Goal: Task Accomplishment & Management: Use online tool/utility

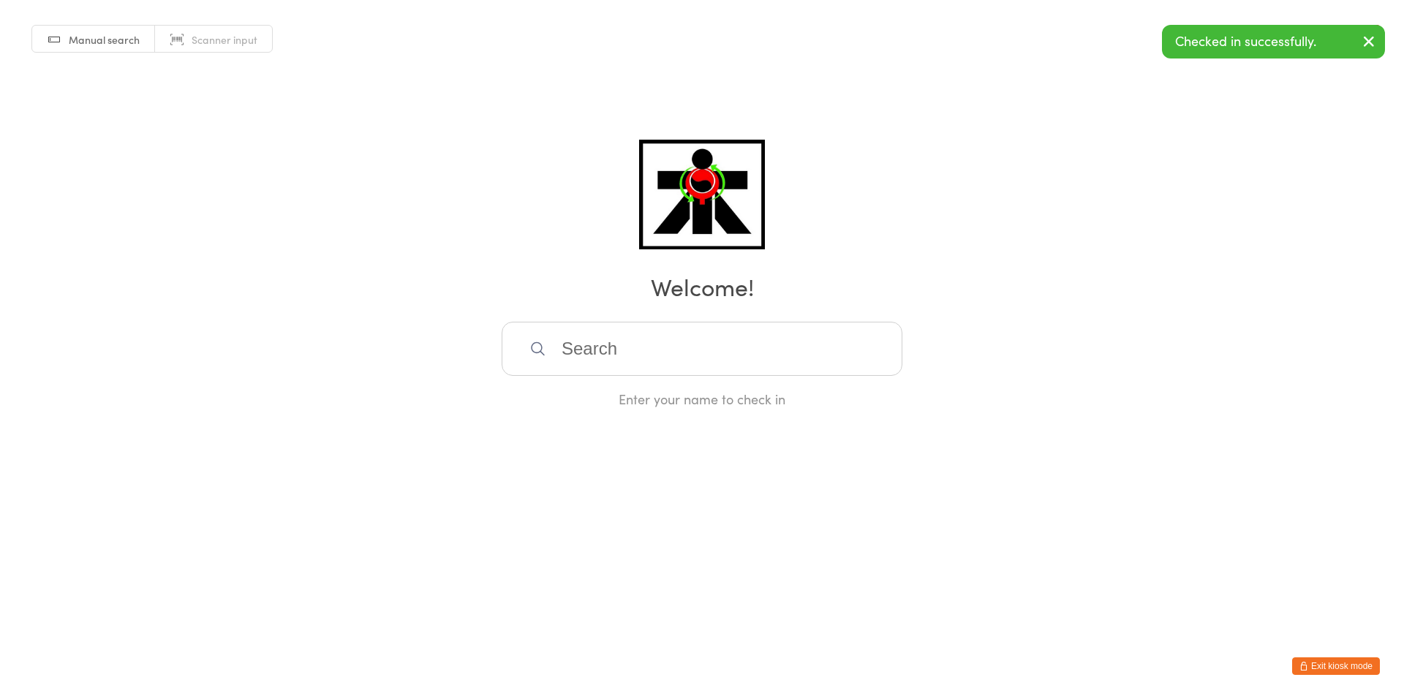
click at [693, 328] on input "search" at bounding box center [702, 349] width 401 height 54
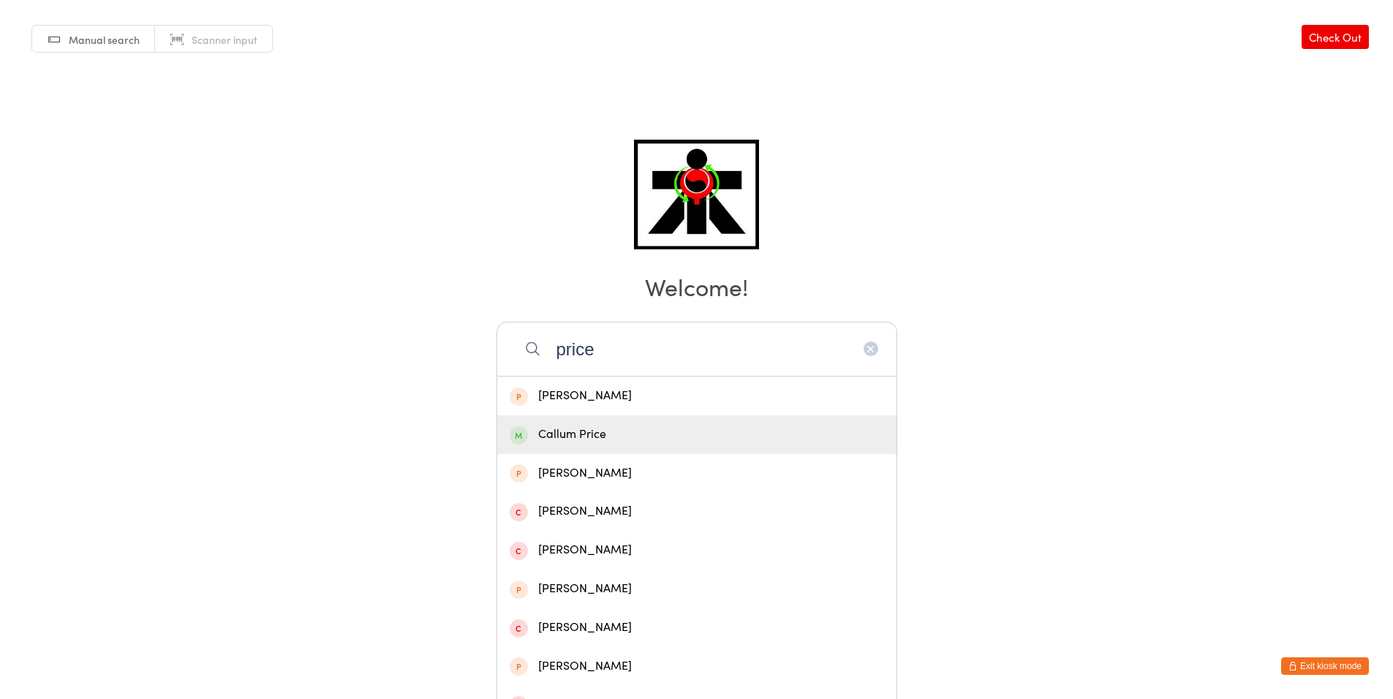
type input "price"
click at [679, 425] on div "Callum Price" at bounding box center [697, 435] width 374 height 20
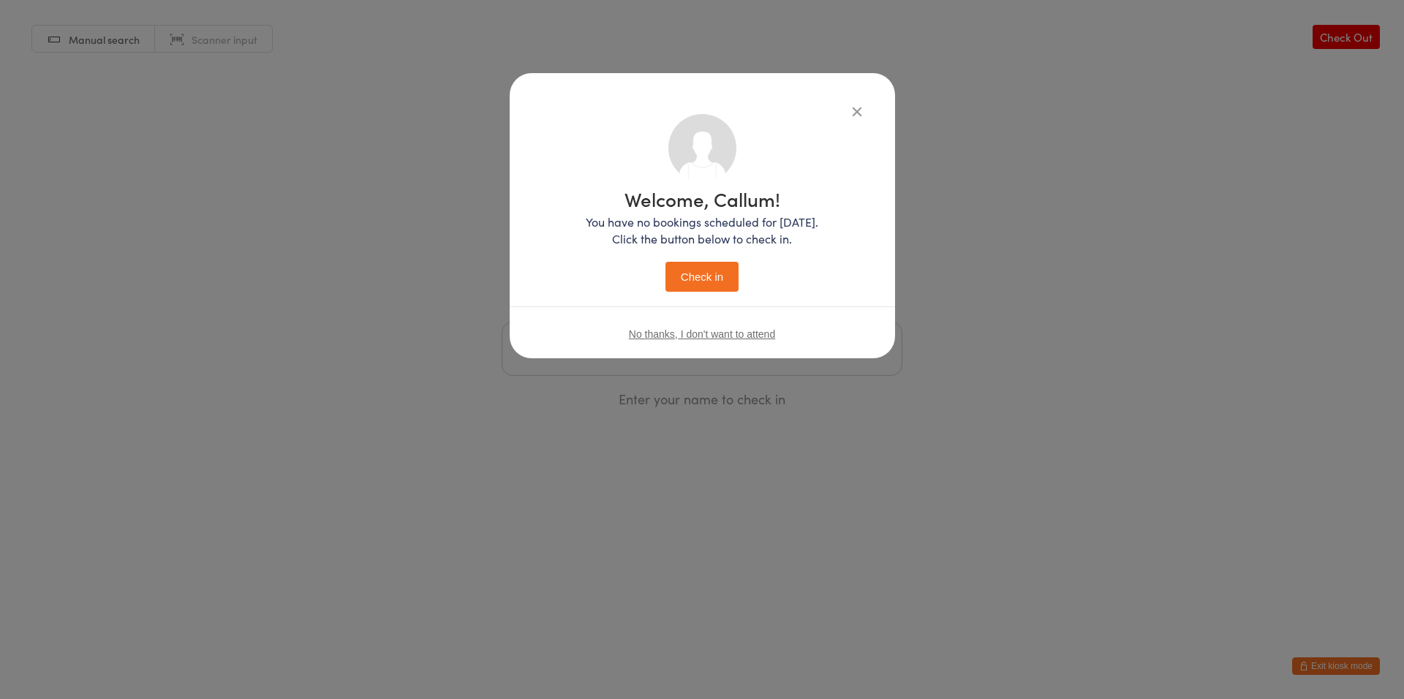
click at [694, 285] on button "Check in" at bounding box center [701, 277] width 73 height 30
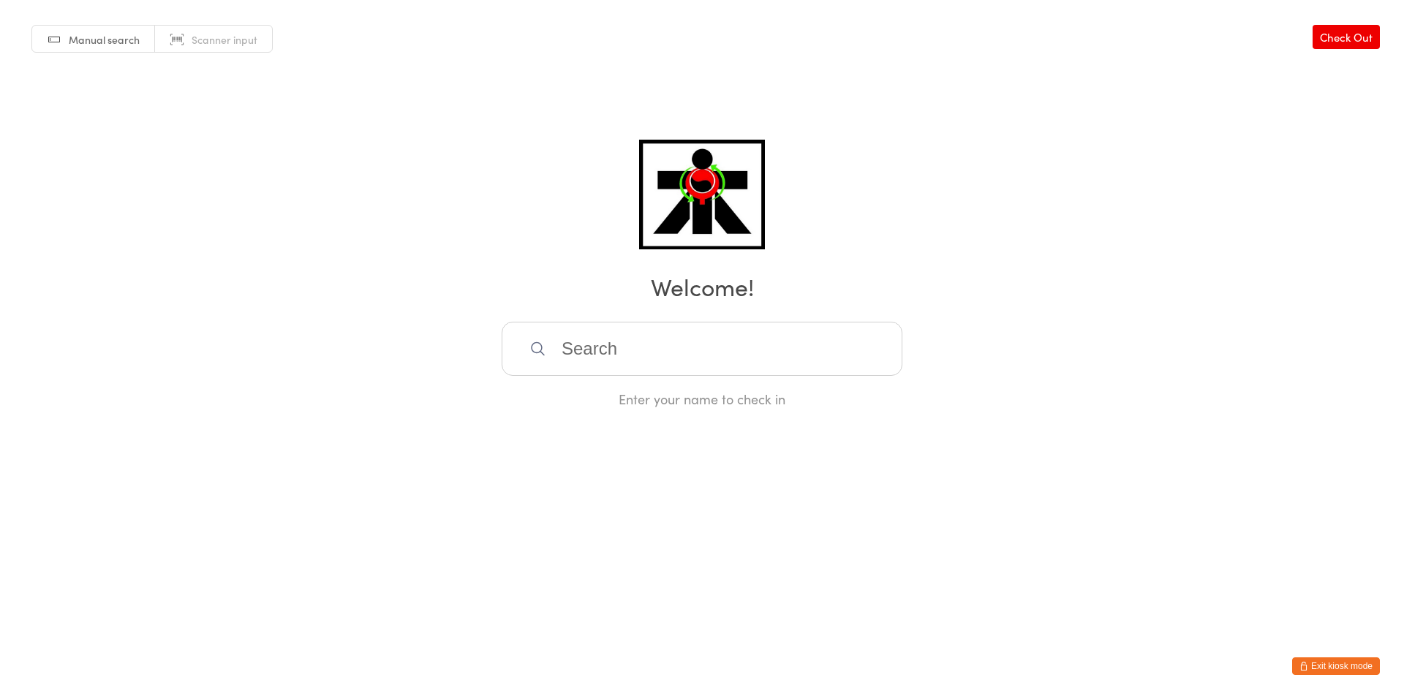
click at [619, 324] on input "search" at bounding box center [702, 349] width 401 height 54
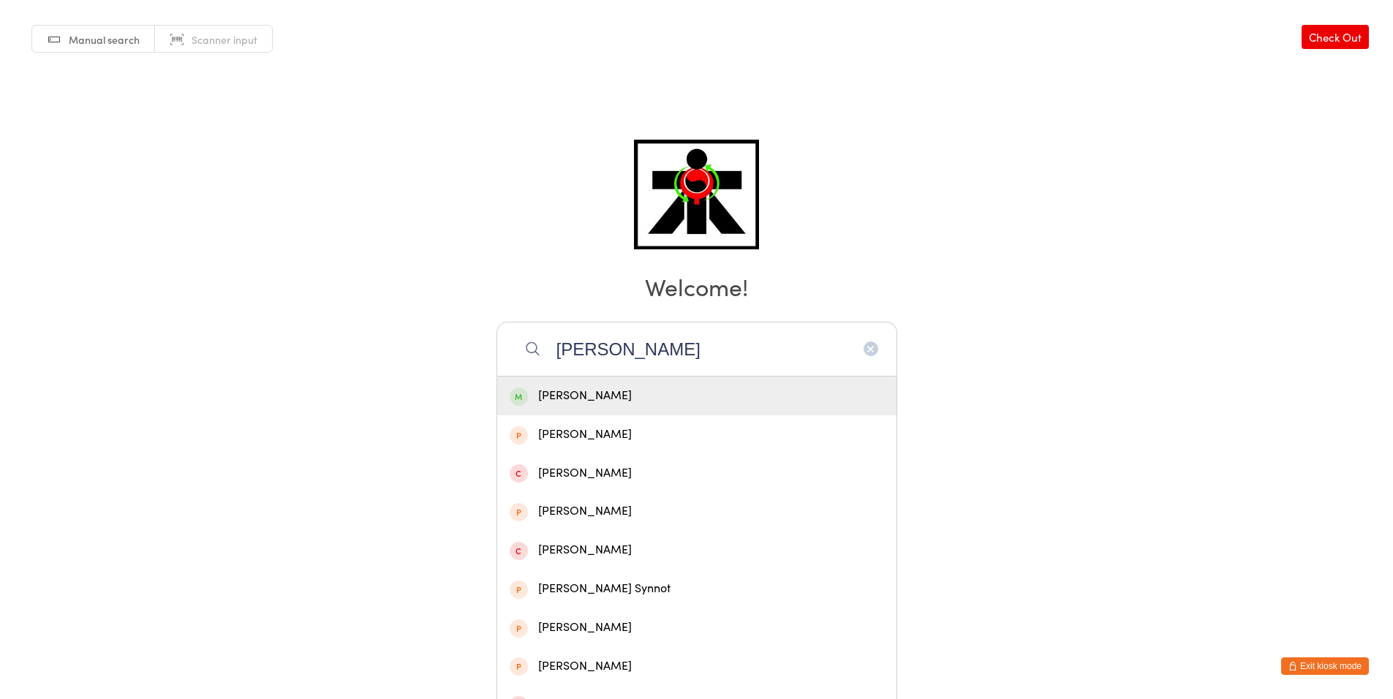
type input "[PERSON_NAME]"
click at [614, 382] on div "[PERSON_NAME]" at bounding box center [696, 395] width 399 height 39
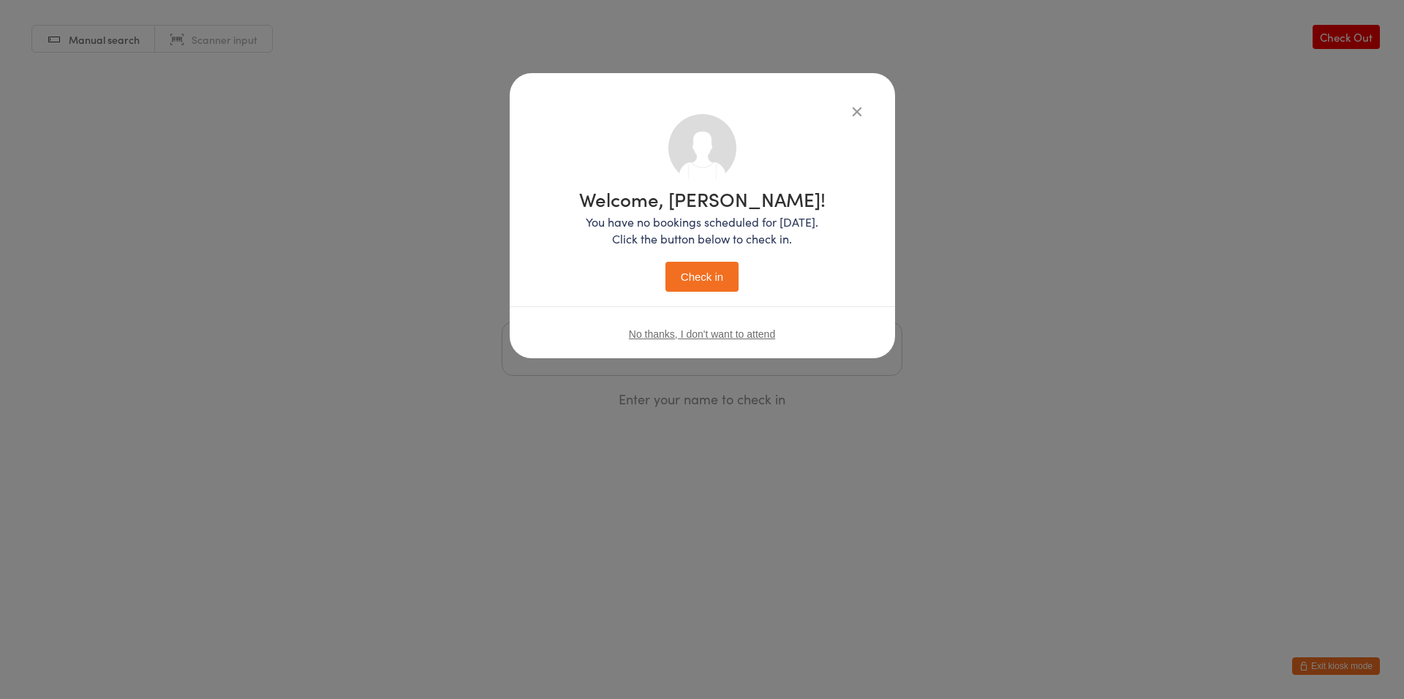
click at [701, 270] on button "Check in" at bounding box center [701, 277] width 73 height 30
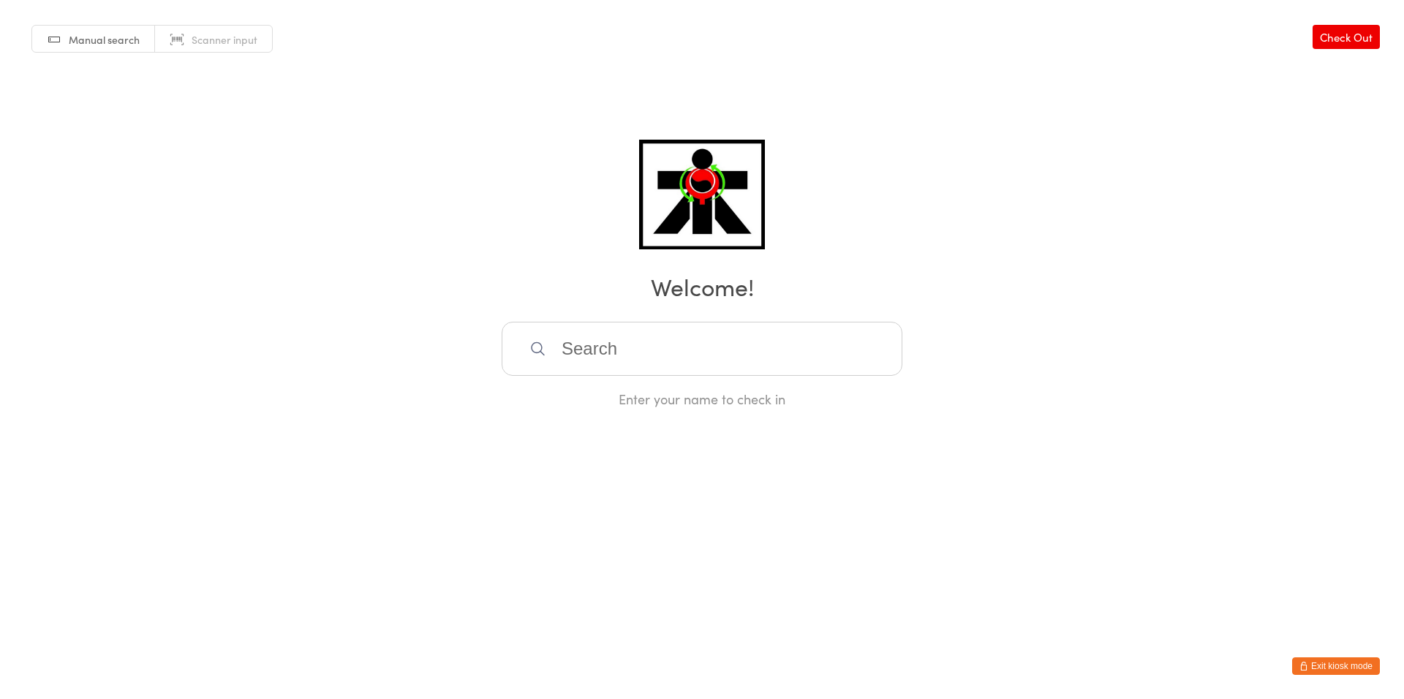
click at [678, 369] on input "search" at bounding box center [702, 349] width 401 height 54
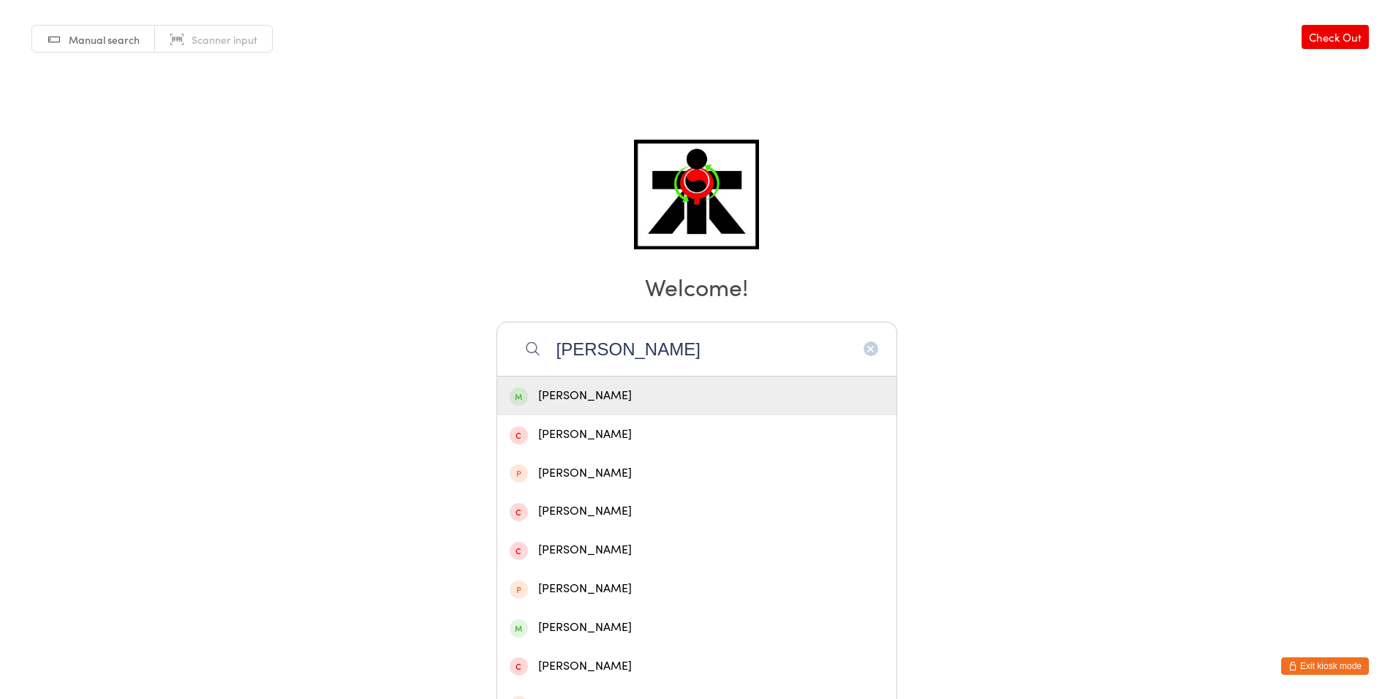
type input "[PERSON_NAME]"
click at [602, 408] on div "[PERSON_NAME]" at bounding box center [696, 395] width 399 height 39
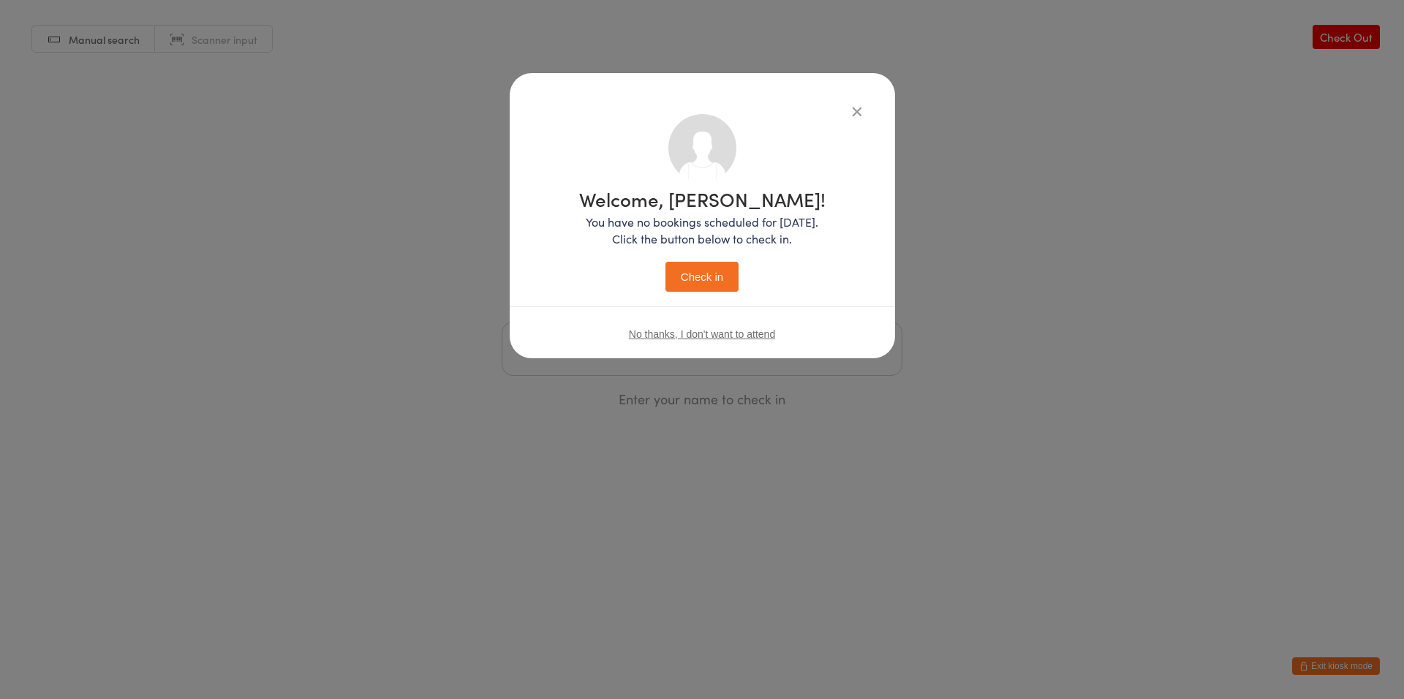
click at [714, 270] on button "Check in" at bounding box center [701, 277] width 73 height 30
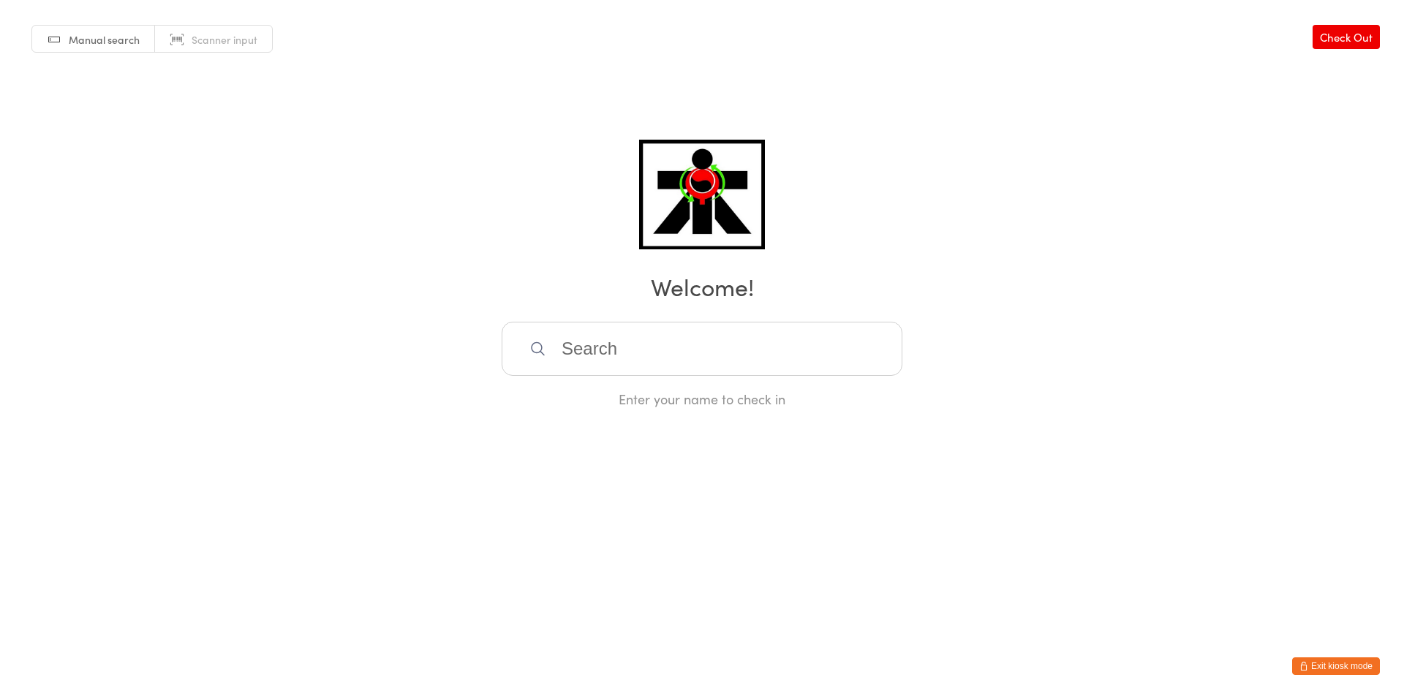
click at [646, 350] on input "search" at bounding box center [702, 349] width 401 height 54
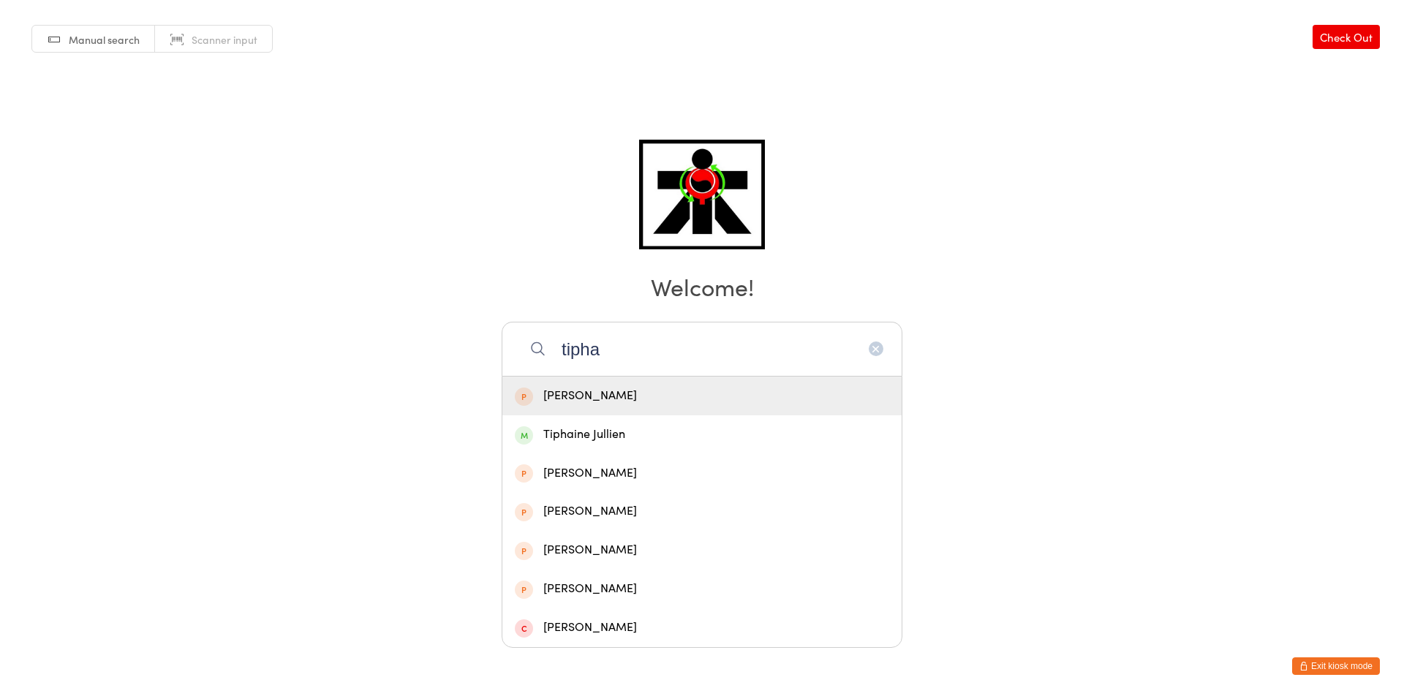
type input "tiphai"
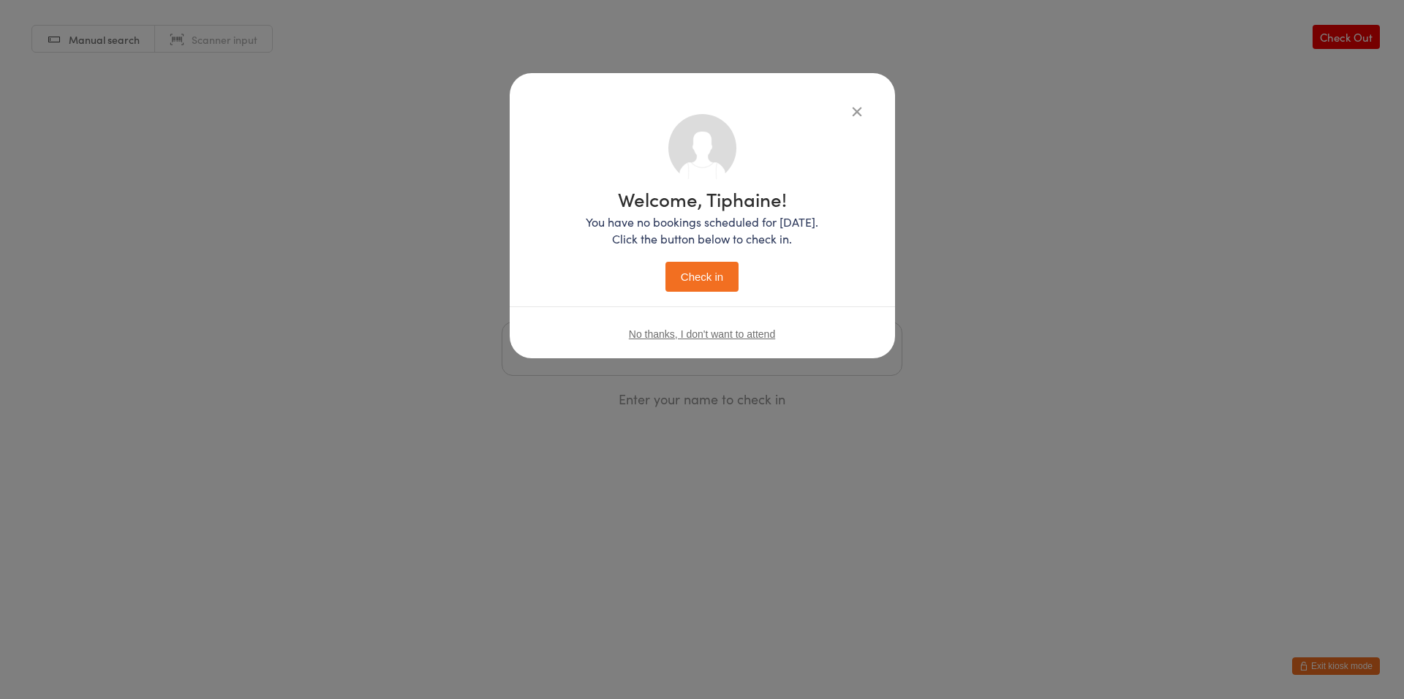
click at [665, 262] on button "Check in" at bounding box center [701, 277] width 73 height 30
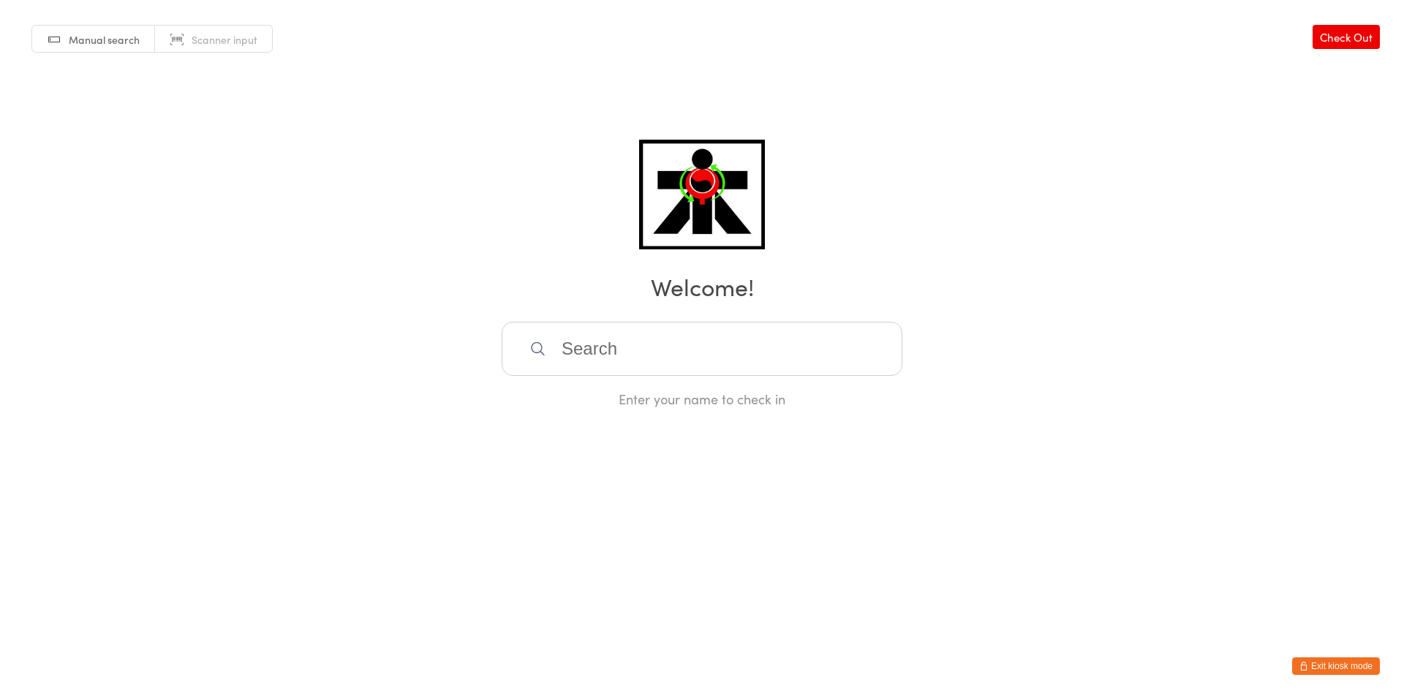
click at [564, 350] on input "search" at bounding box center [702, 349] width 401 height 54
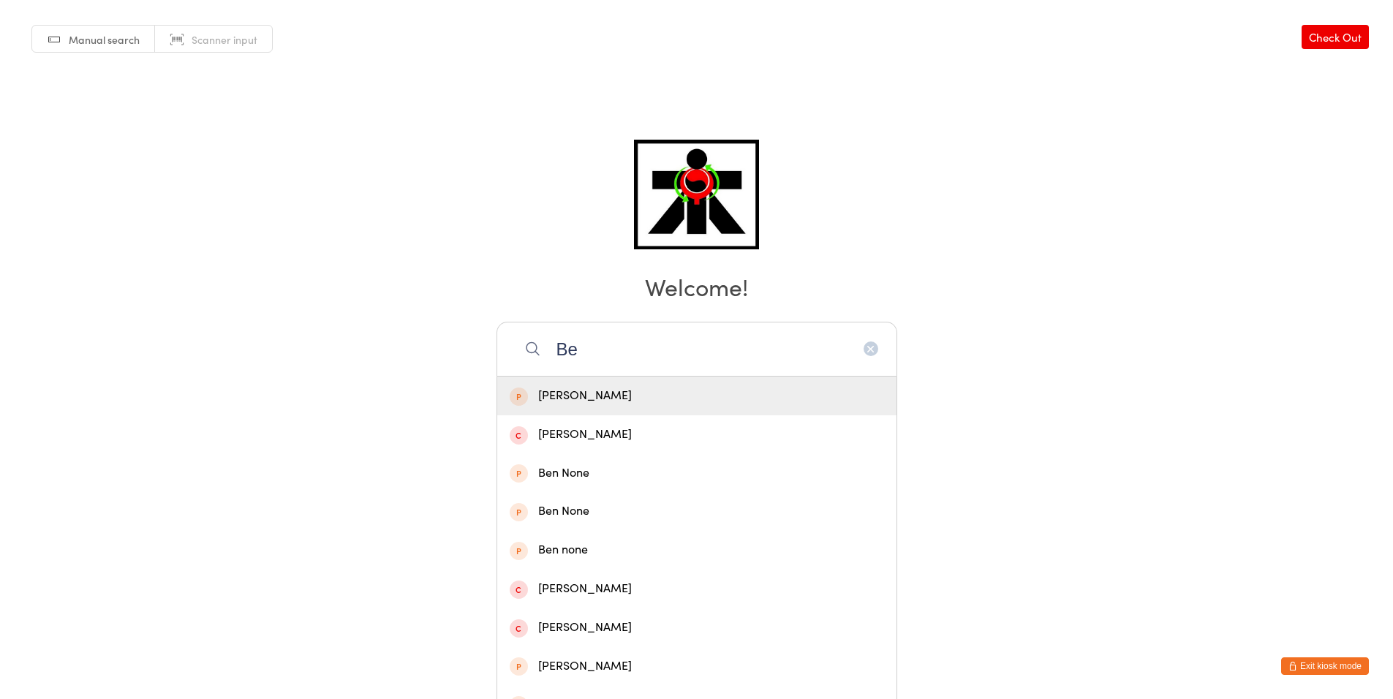
type input "B"
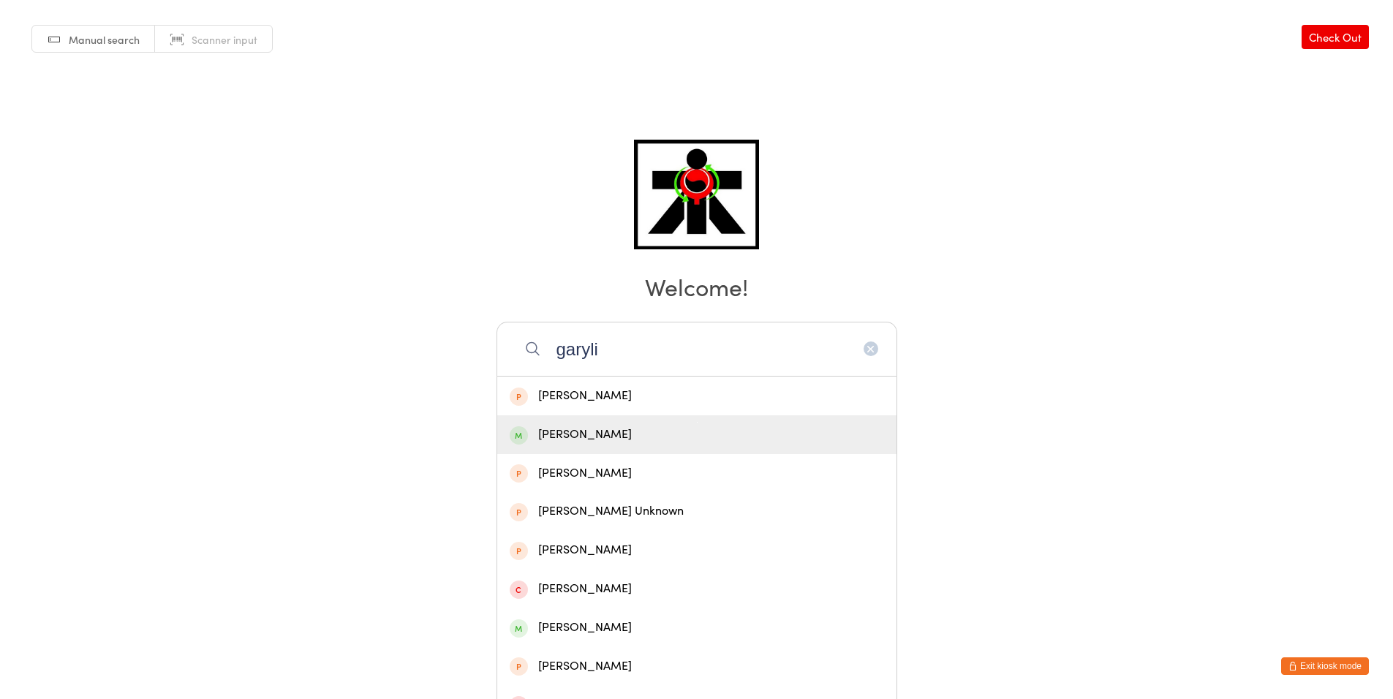
type input "garyli"
click at [575, 436] on div "[PERSON_NAME]" at bounding box center [697, 435] width 374 height 20
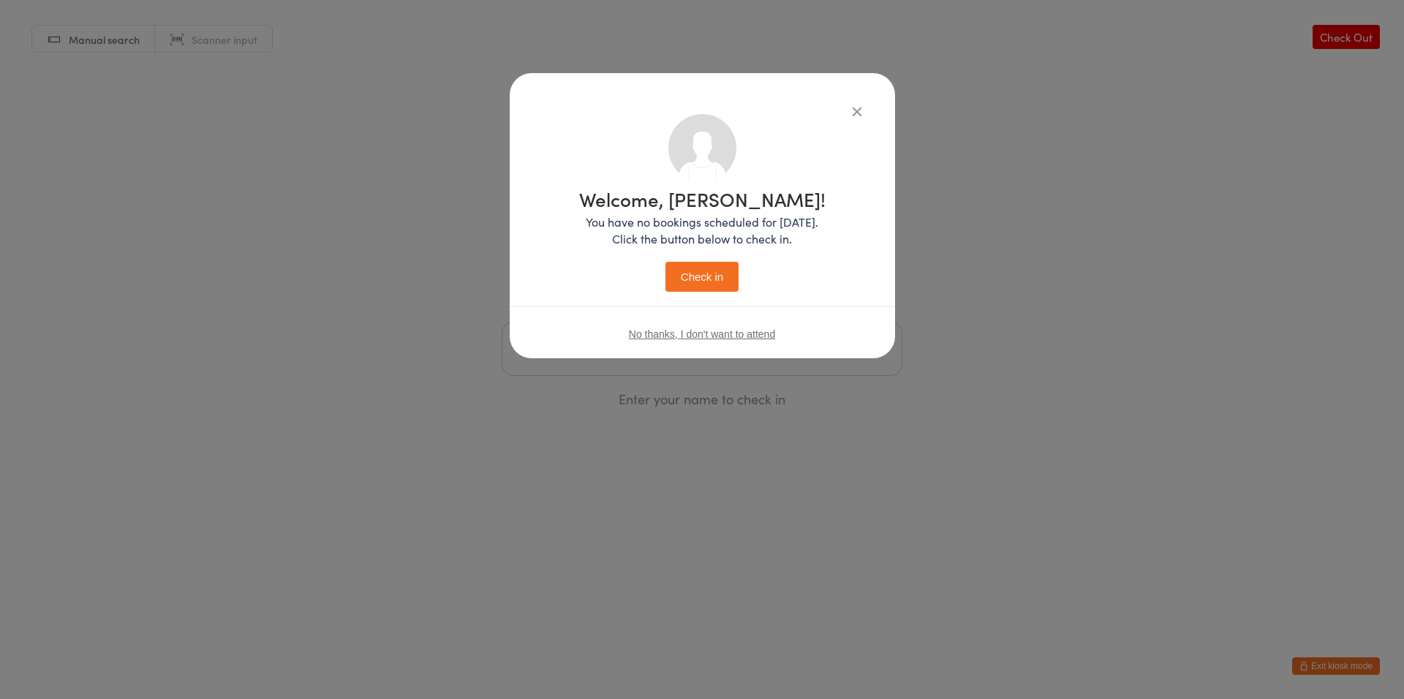
click at [697, 277] on button "Check in" at bounding box center [701, 277] width 73 height 30
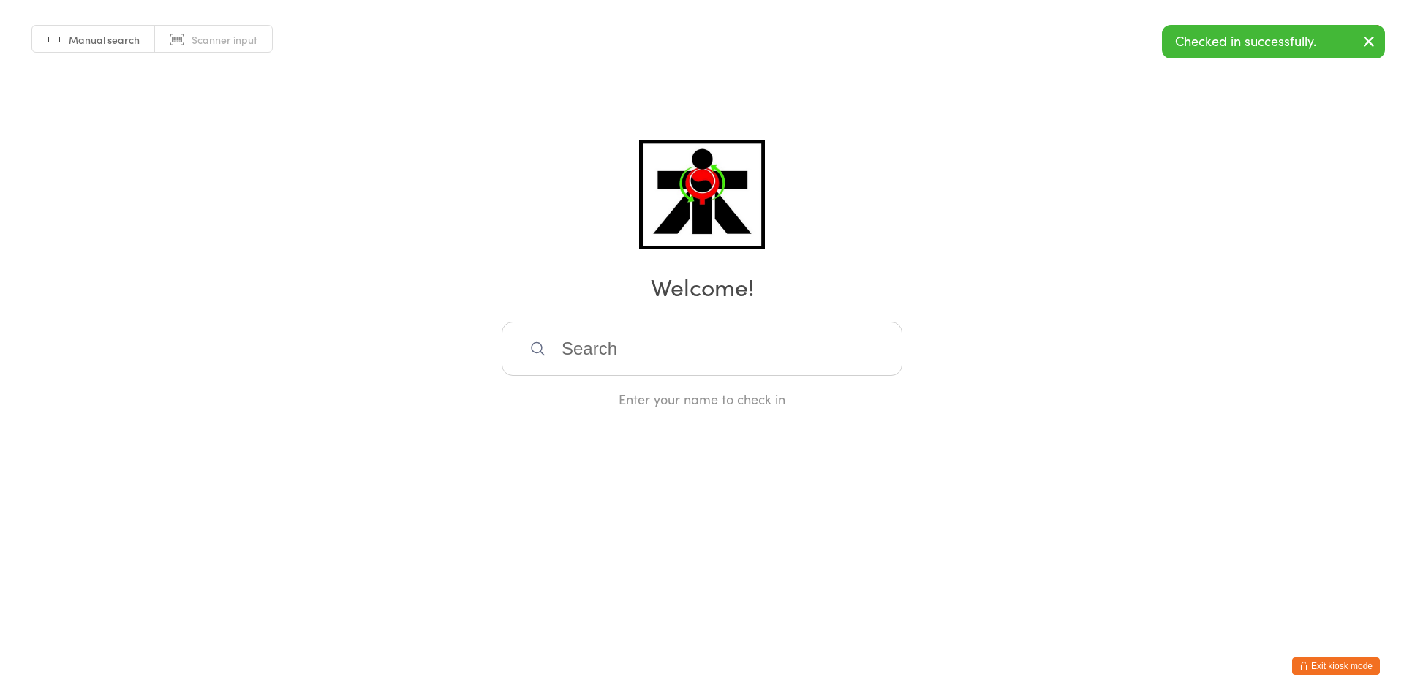
click at [695, 351] on input "search" at bounding box center [702, 349] width 401 height 54
type input "[PERSON_NAME]"
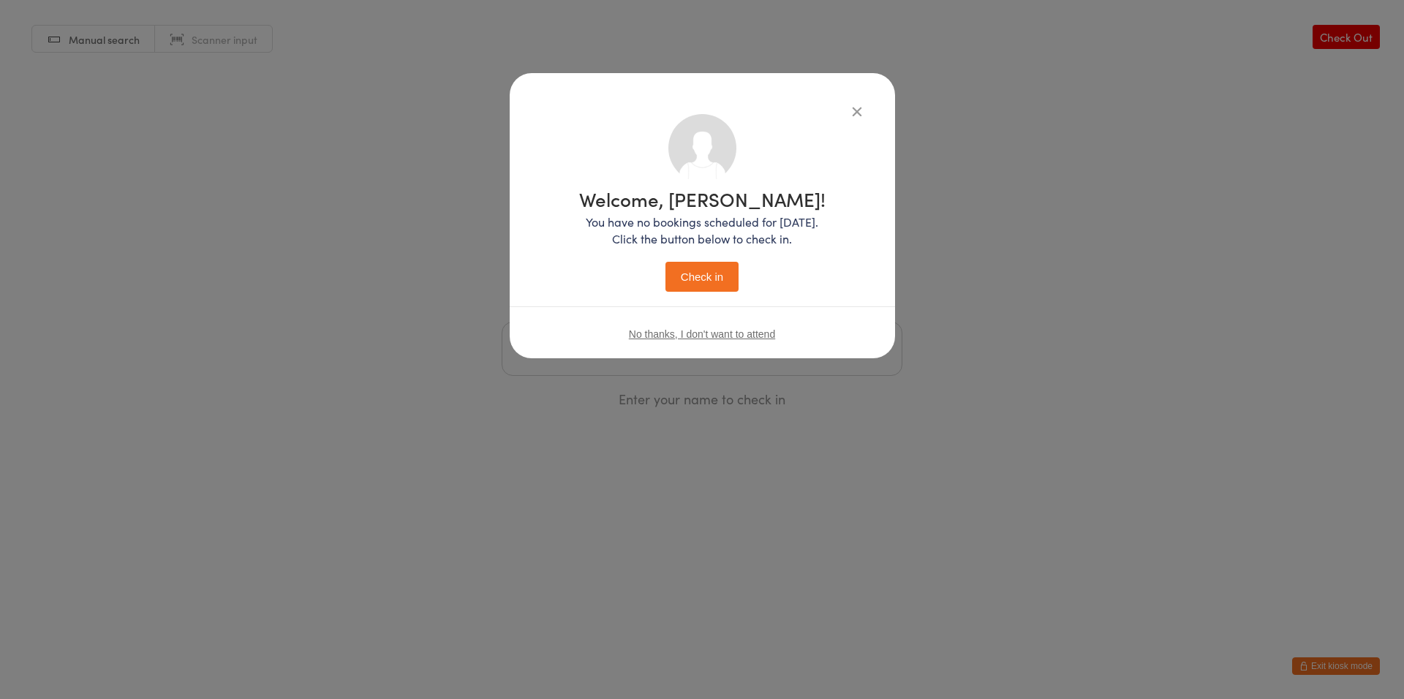
click at [665, 262] on button "Check in" at bounding box center [701, 277] width 73 height 30
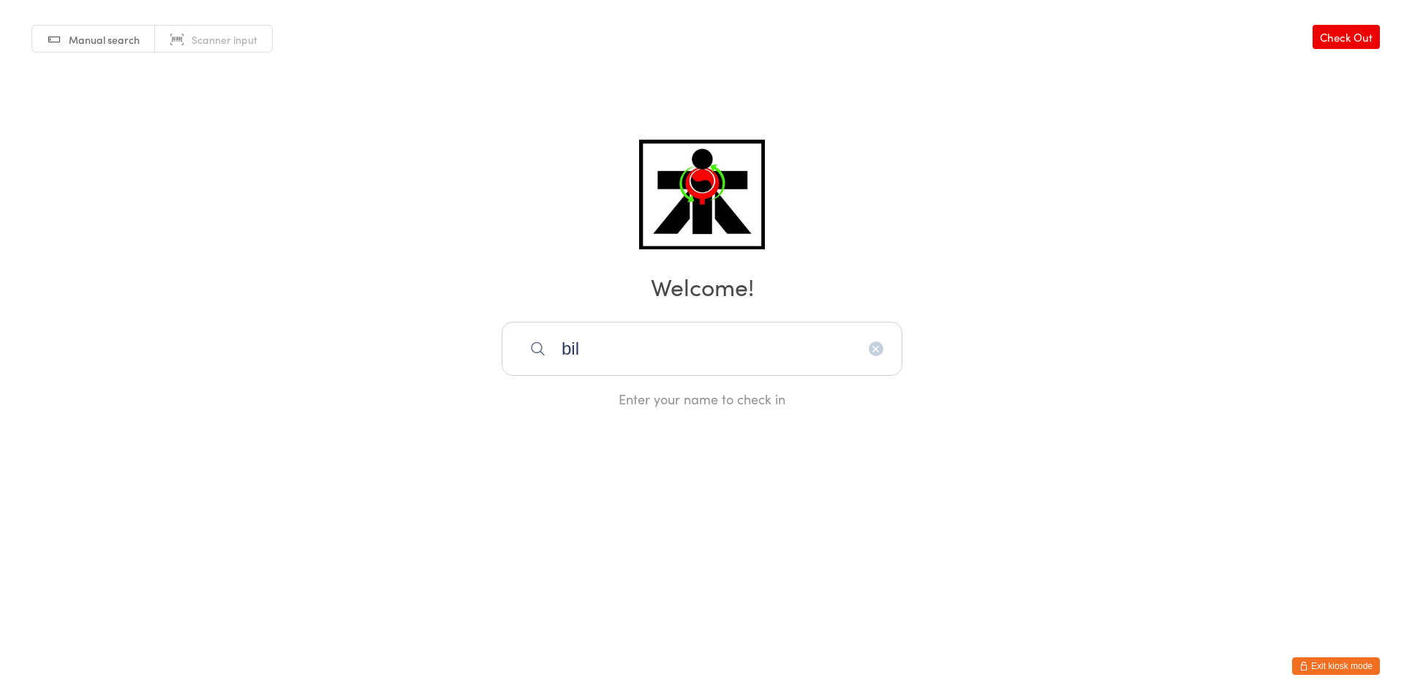
type input "bill"
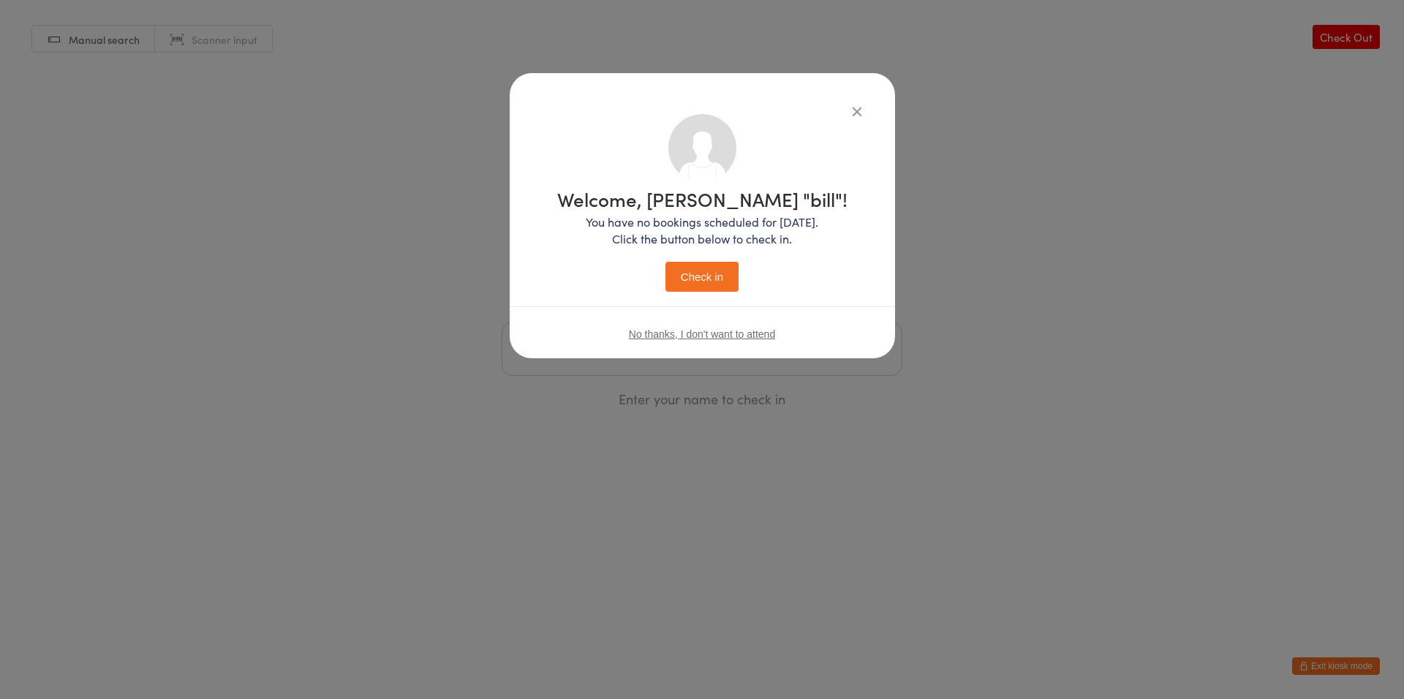
click at [665, 262] on button "Check in" at bounding box center [701, 277] width 73 height 30
